Goal: Transaction & Acquisition: Purchase product/service

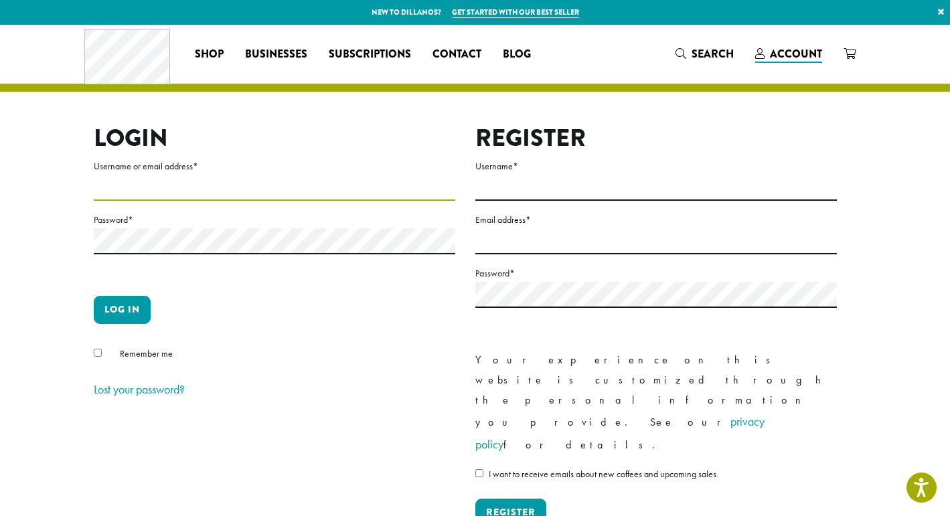
type input "**********"
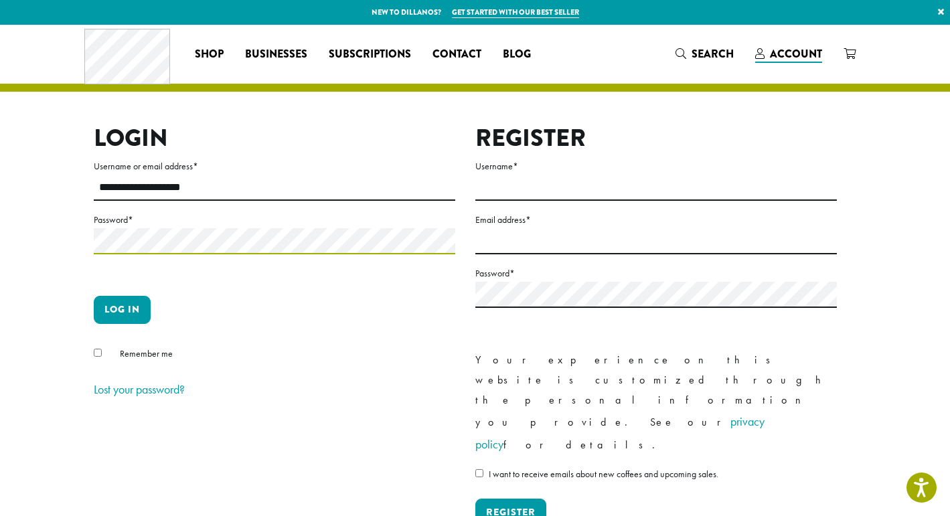
click at [122, 309] on button "Log in" at bounding box center [122, 310] width 57 height 28
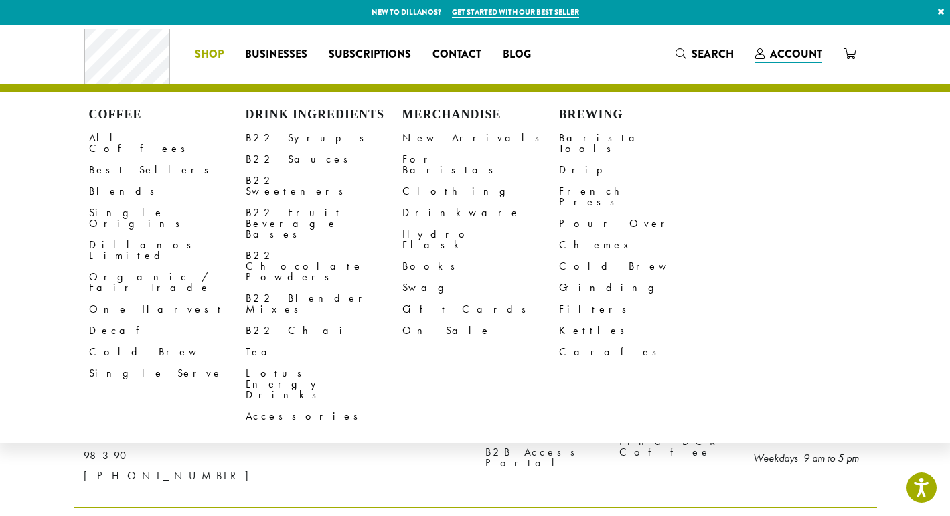
click at [210, 53] on span "Shop" at bounding box center [209, 54] width 29 height 17
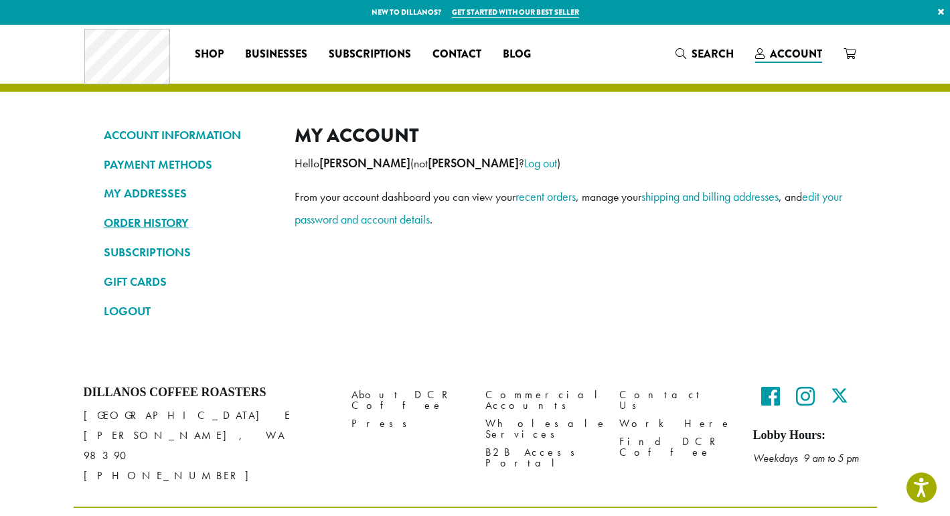
click at [145, 219] on link "ORDER HISTORY" at bounding box center [189, 223] width 171 height 23
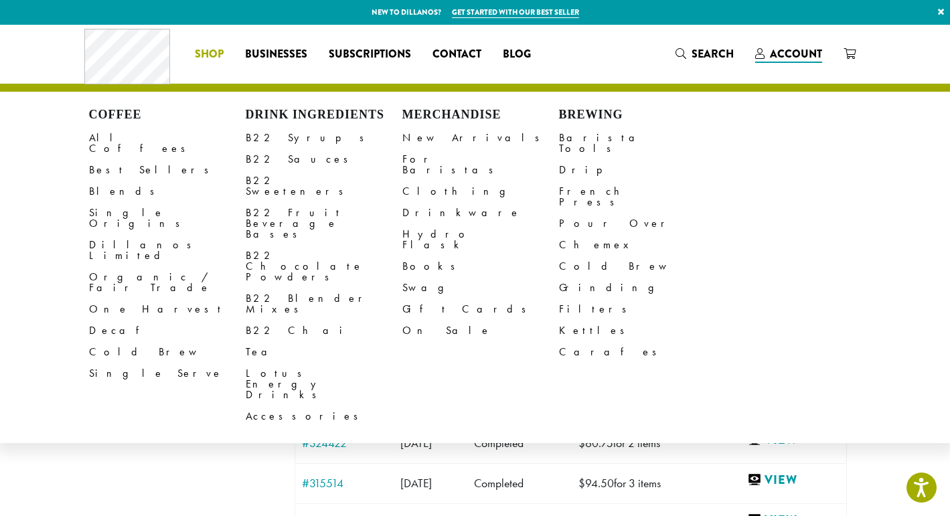
click at [206, 50] on span "Shop" at bounding box center [209, 54] width 29 height 17
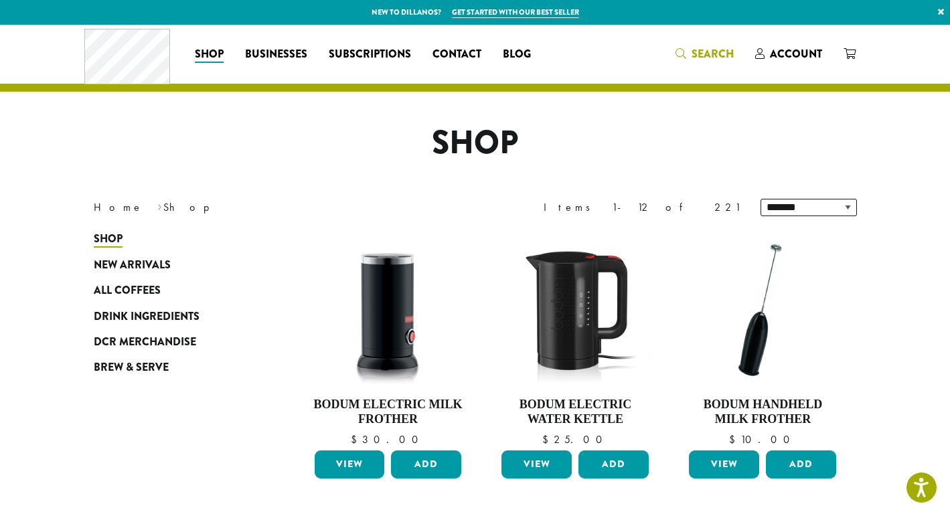
click at [702, 55] on span "Search" at bounding box center [713, 53] width 42 height 15
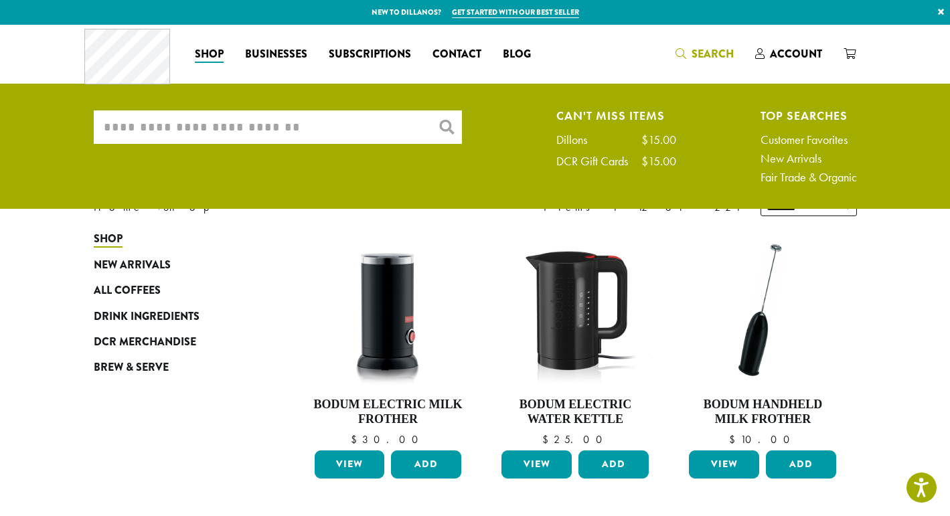
click at [337, 129] on input "What are you searching for?" at bounding box center [278, 126] width 368 height 33
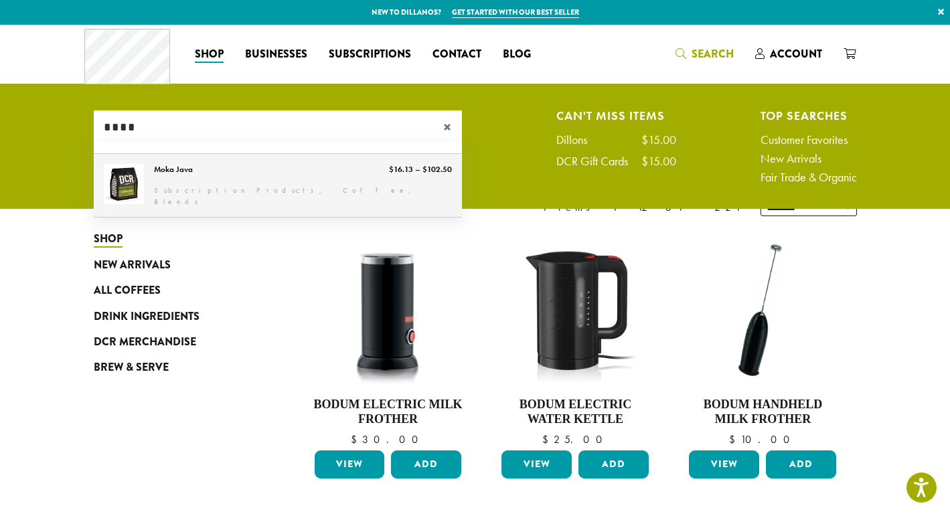
type input "****"
click at [259, 200] on link "Moka Java" at bounding box center [278, 185] width 368 height 63
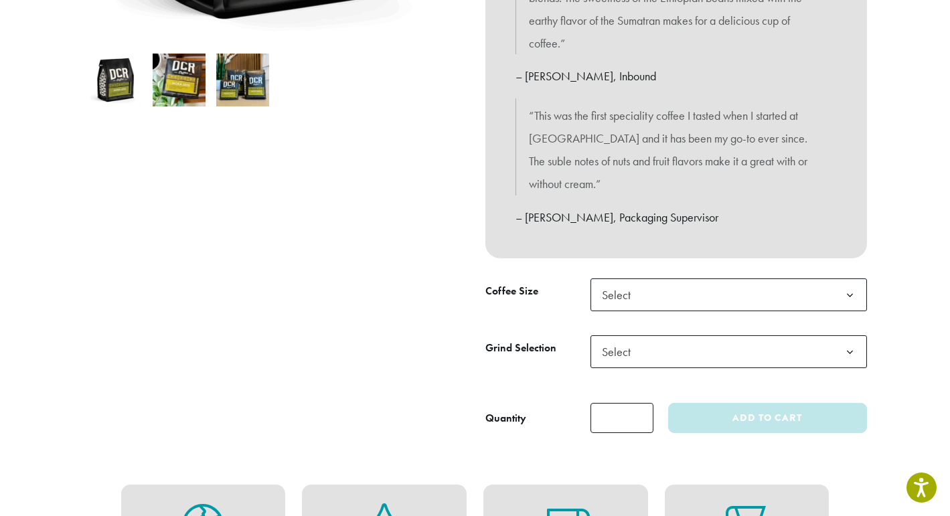
scroll to position [438, 0]
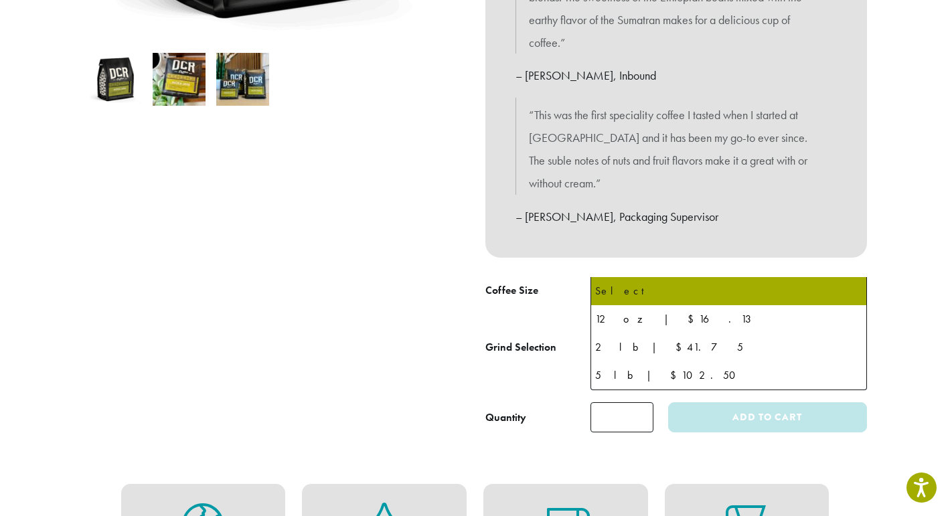
click at [844, 279] on b at bounding box center [850, 295] width 33 height 33
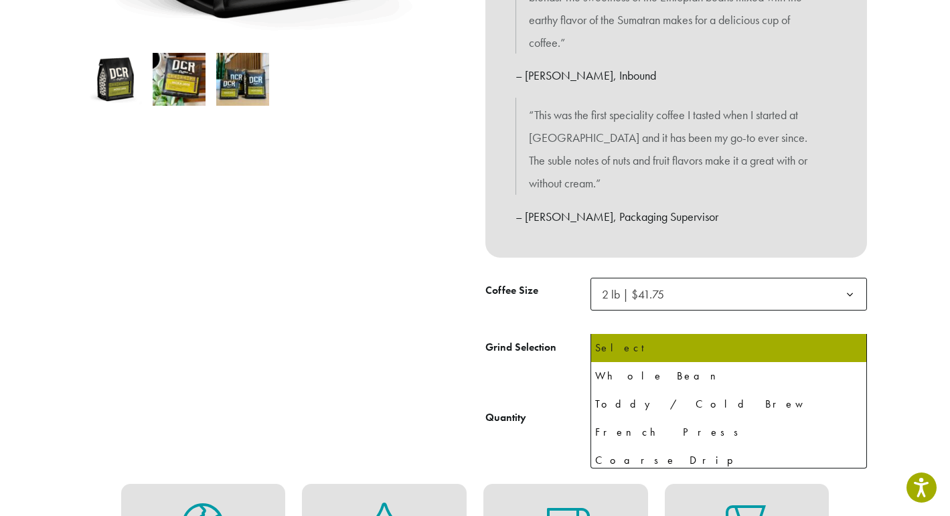
click at [852, 335] on b at bounding box center [850, 351] width 33 height 33
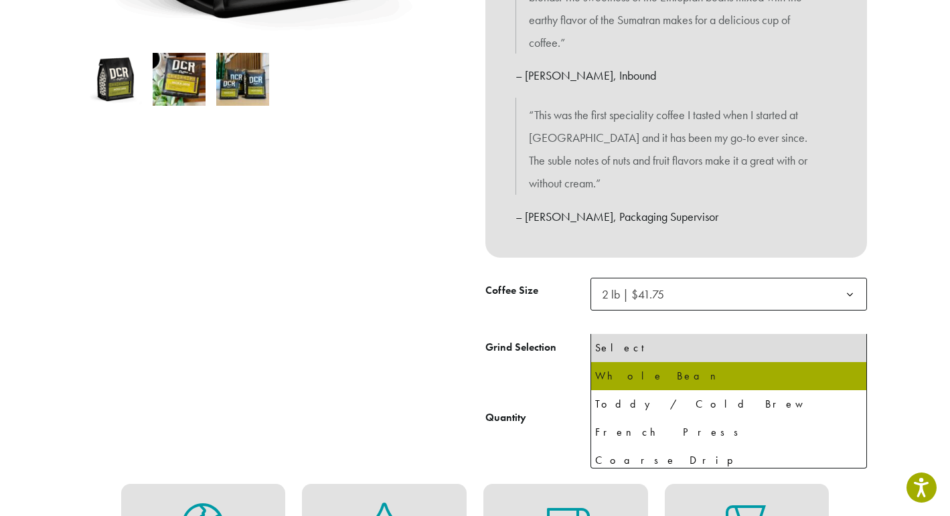
select select "**********"
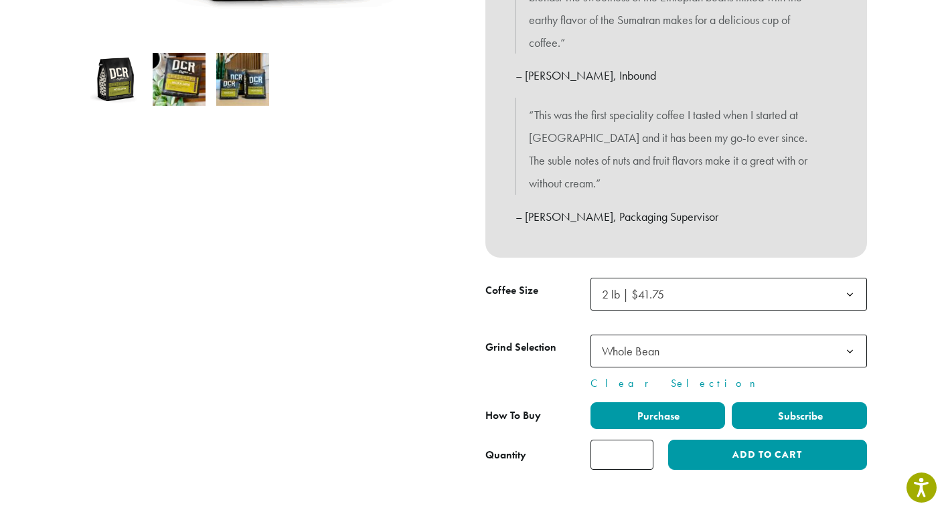
click at [791, 409] on span "Subscribe" at bounding box center [799, 416] width 47 height 14
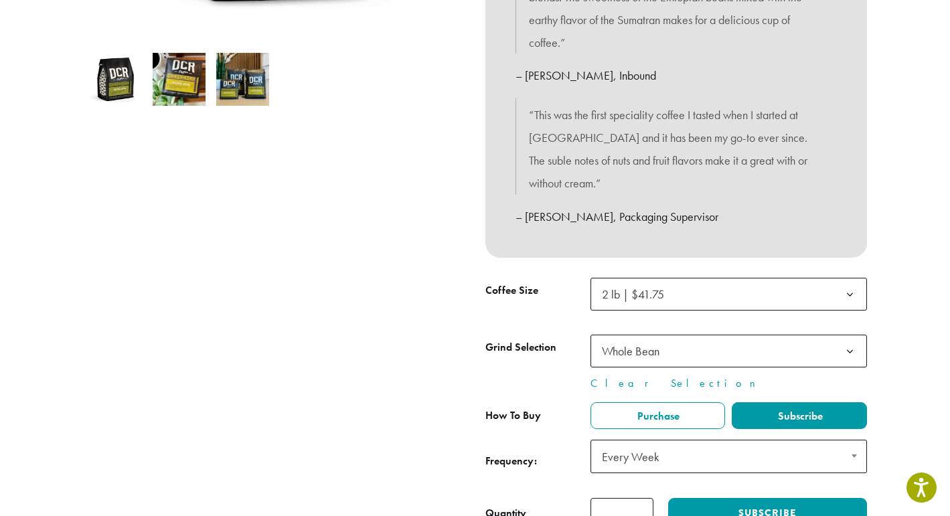
click at [853, 455] on b at bounding box center [854, 456] width 5 height 3
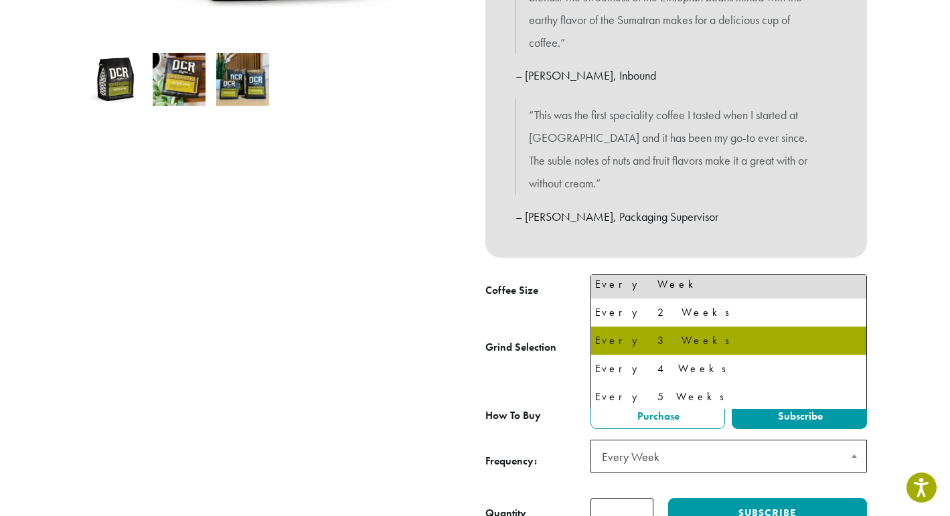
scroll to position [0, 0]
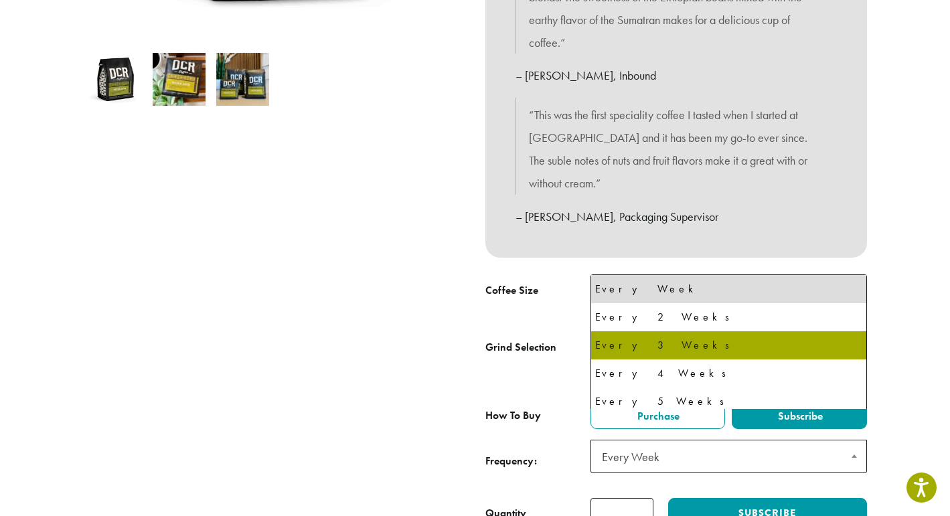
select select "******"
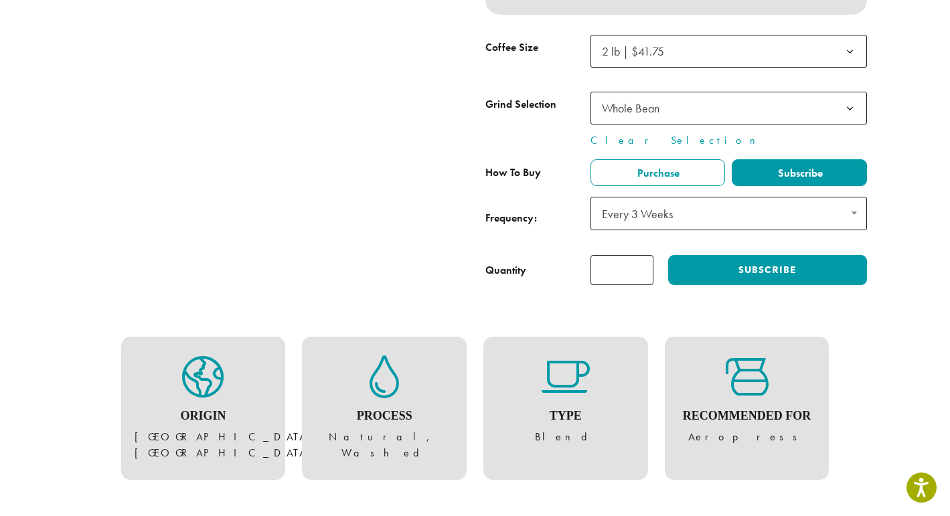
scroll to position [672, 0]
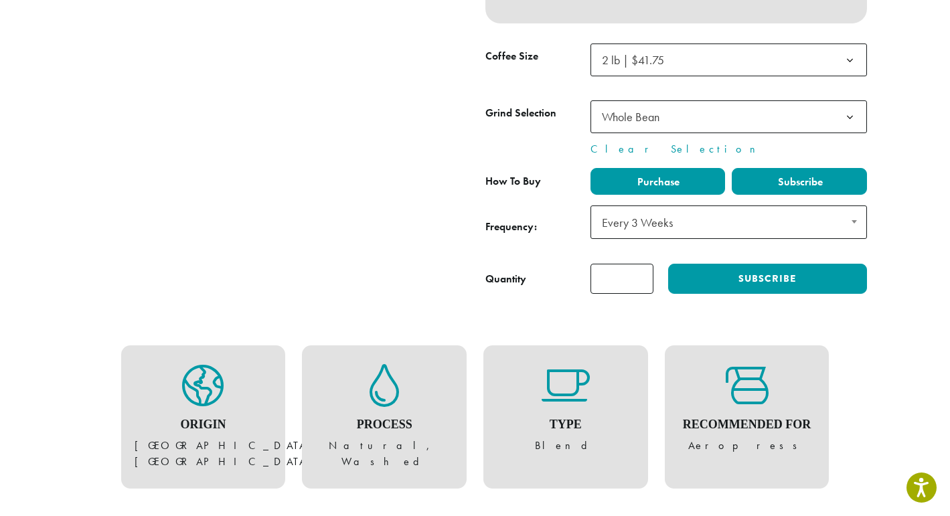
click at [648, 175] on span "Purchase" at bounding box center [657, 182] width 44 height 14
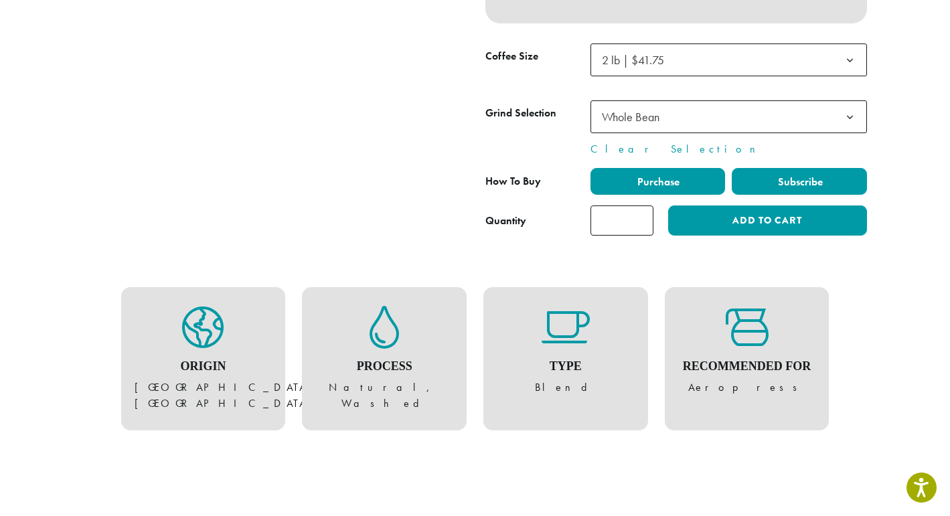
click at [810, 175] on span "Subscribe" at bounding box center [799, 182] width 47 height 14
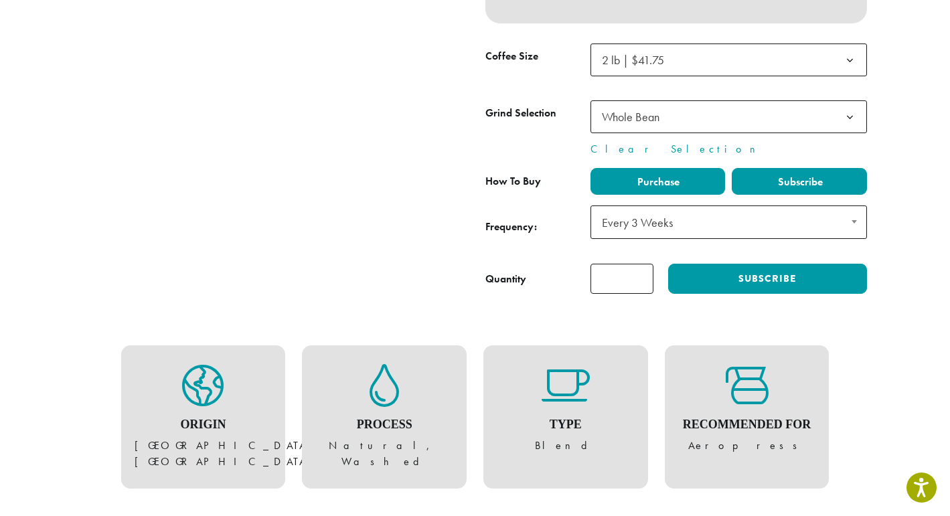
click at [632, 168] on label "Purchase" at bounding box center [658, 181] width 135 height 27
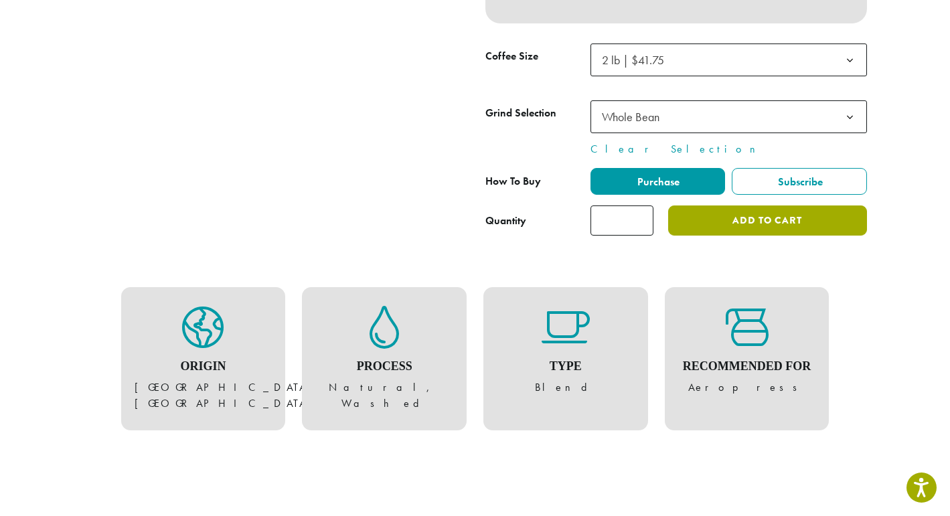
click at [761, 206] on button "Add to cart" at bounding box center [767, 221] width 198 height 30
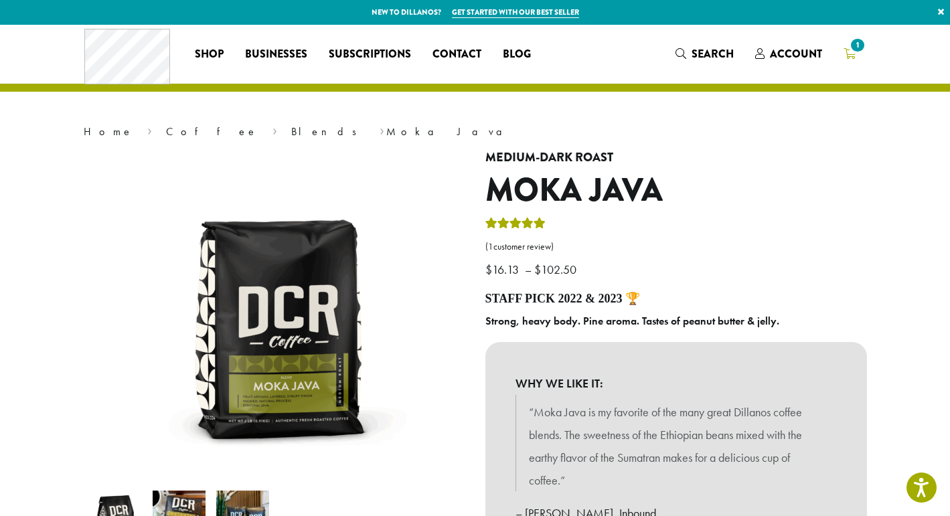
click at [849, 51] on icon "1" at bounding box center [850, 53] width 12 height 11
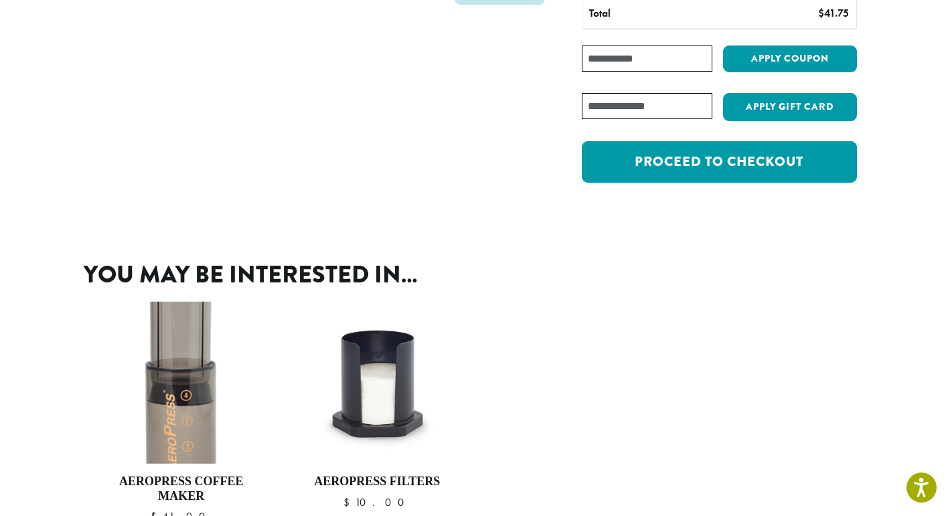
scroll to position [217, 0]
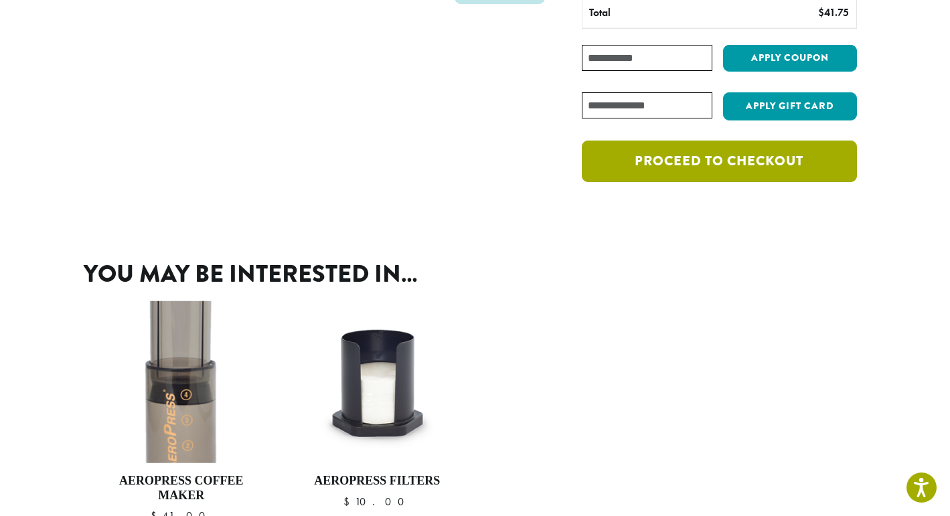
click at [727, 165] on link "Proceed to checkout" at bounding box center [719, 162] width 275 height 42
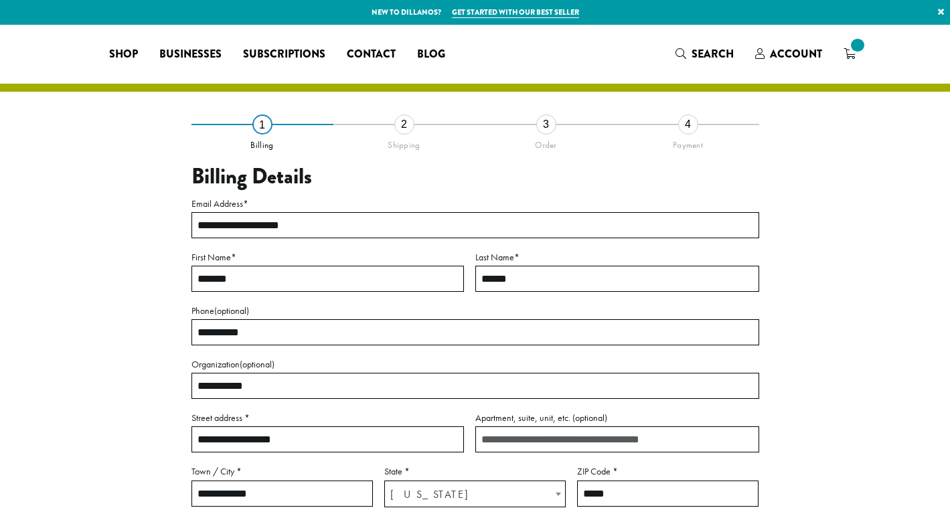
select select "**"
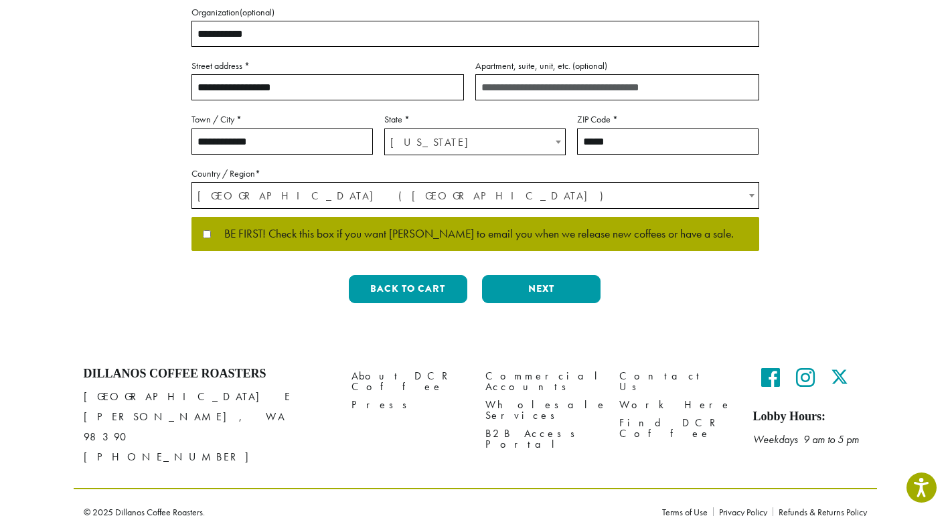
scroll to position [352, 0]
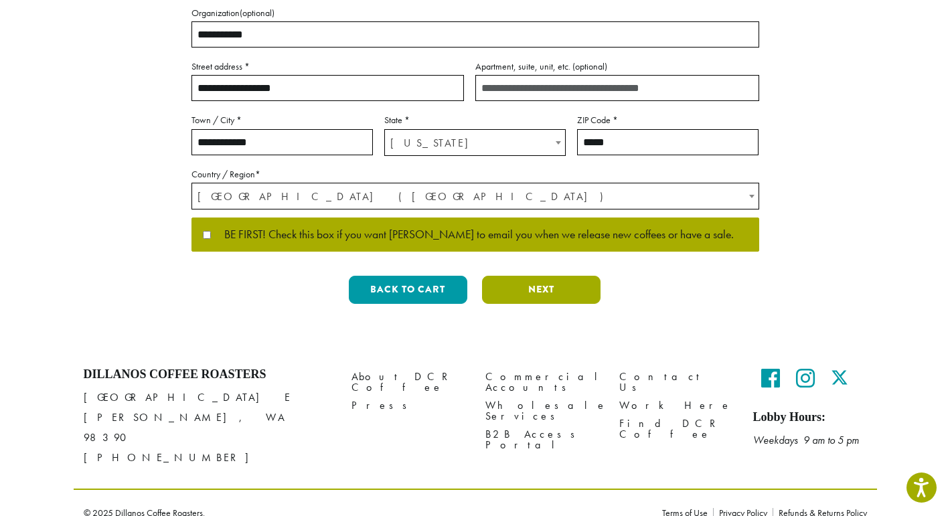
click at [537, 291] on button "Next" at bounding box center [541, 290] width 119 height 28
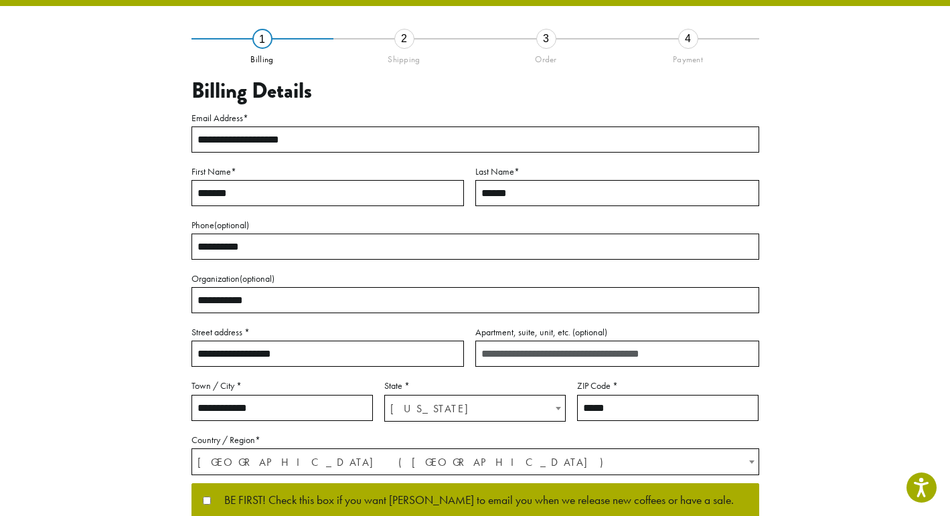
scroll to position [48, 0]
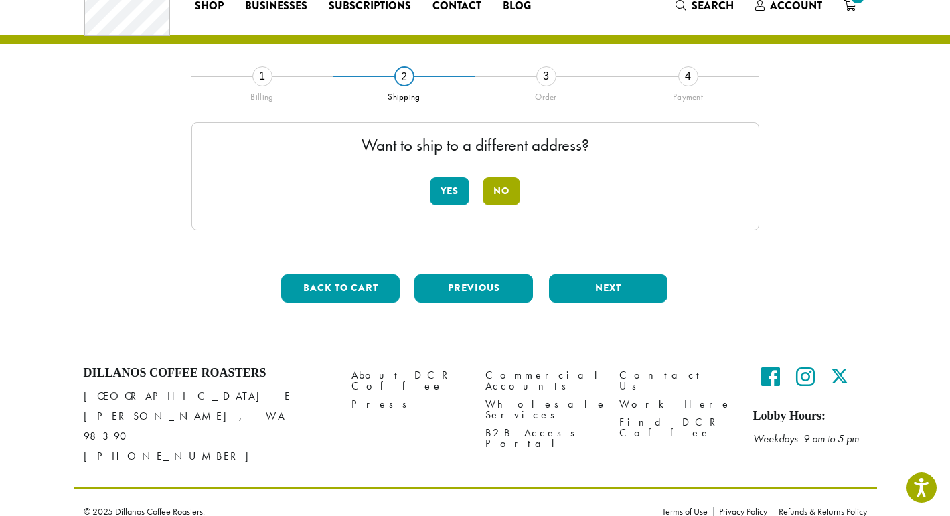
click at [499, 186] on button "No" at bounding box center [501, 191] width 37 height 28
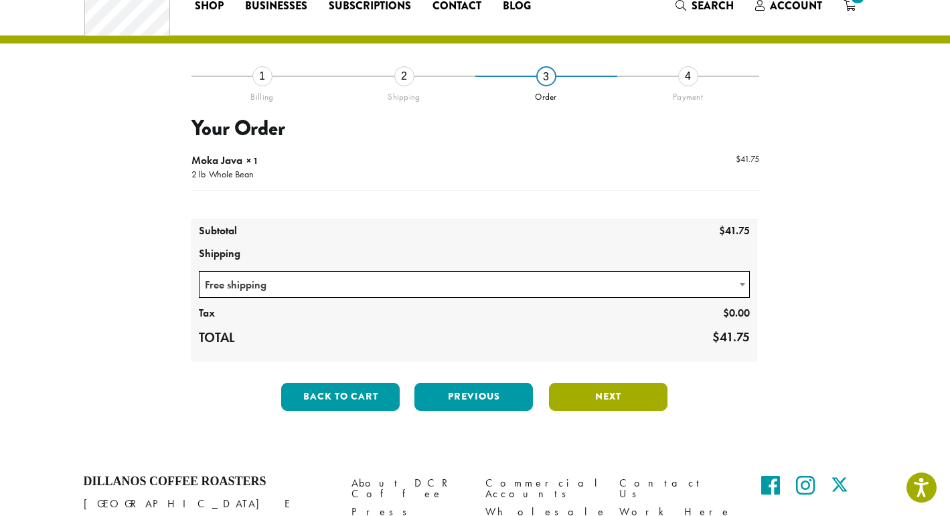
click at [628, 395] on button "Next" at bounding box center [608, 397] width 119 height 28
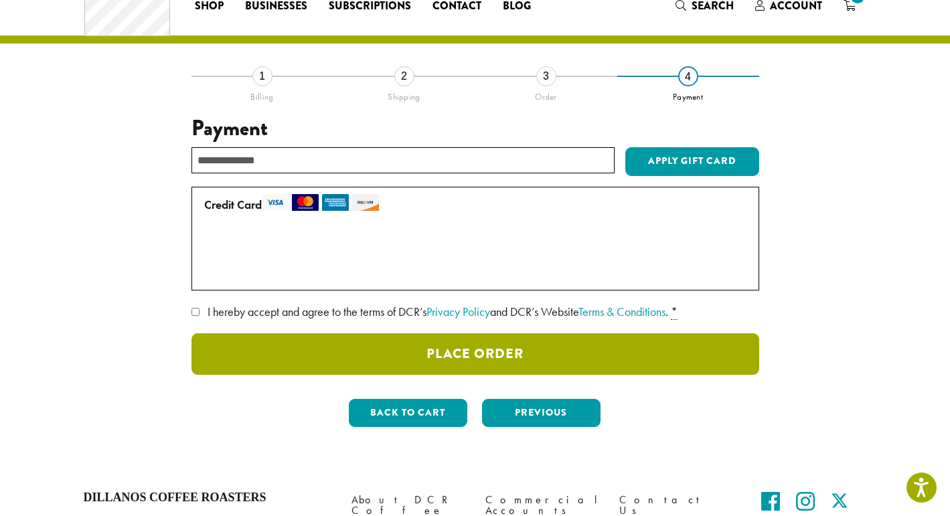
click at [470, 355] on button "Place Order" at bounding box center [476, 354] width 568 height 42
